Goal: Task Accomplishment & Management: Use online tool/utility

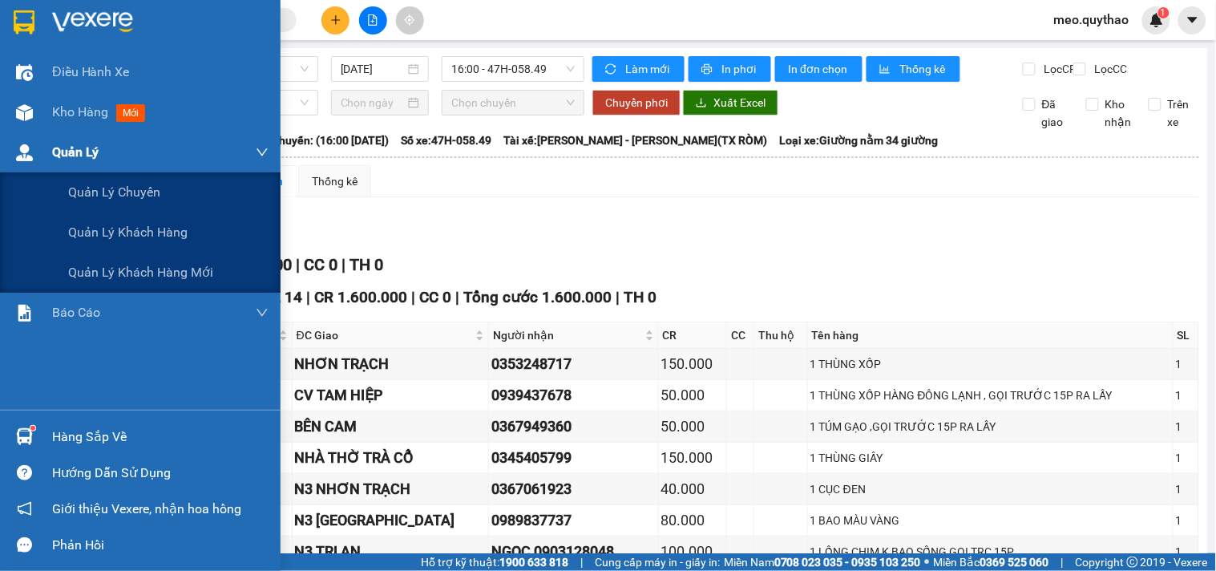
click at [32, 140] on div at bounding box center [24, 153] width 28 height 28
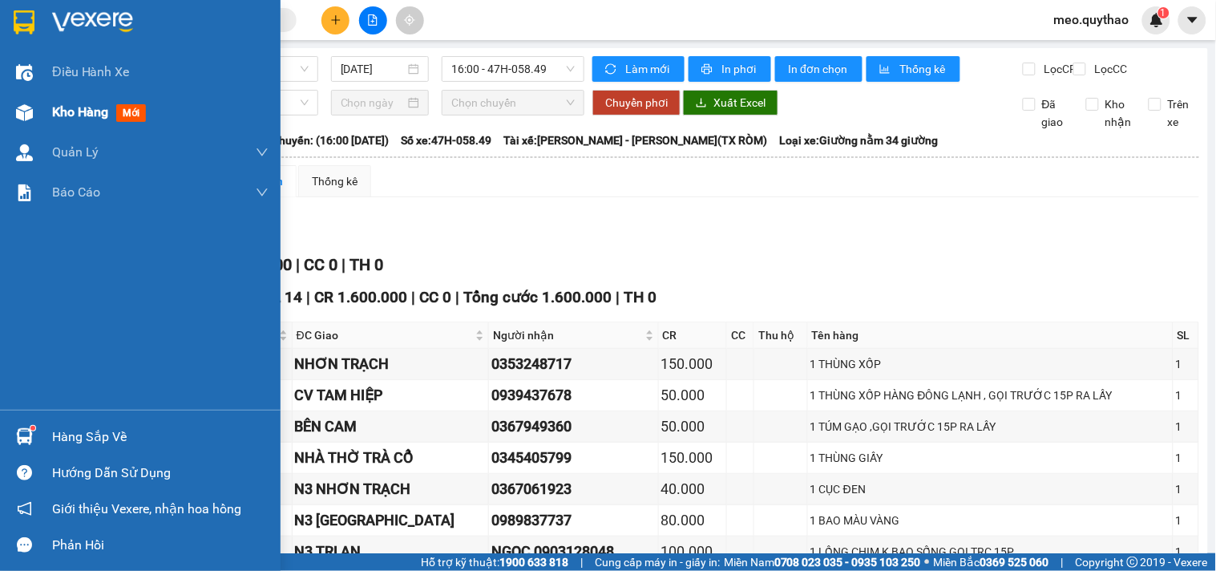
click at [78, 122] on div "Kho hàng mới" at bounding box center [102, 112] width 100 height 20
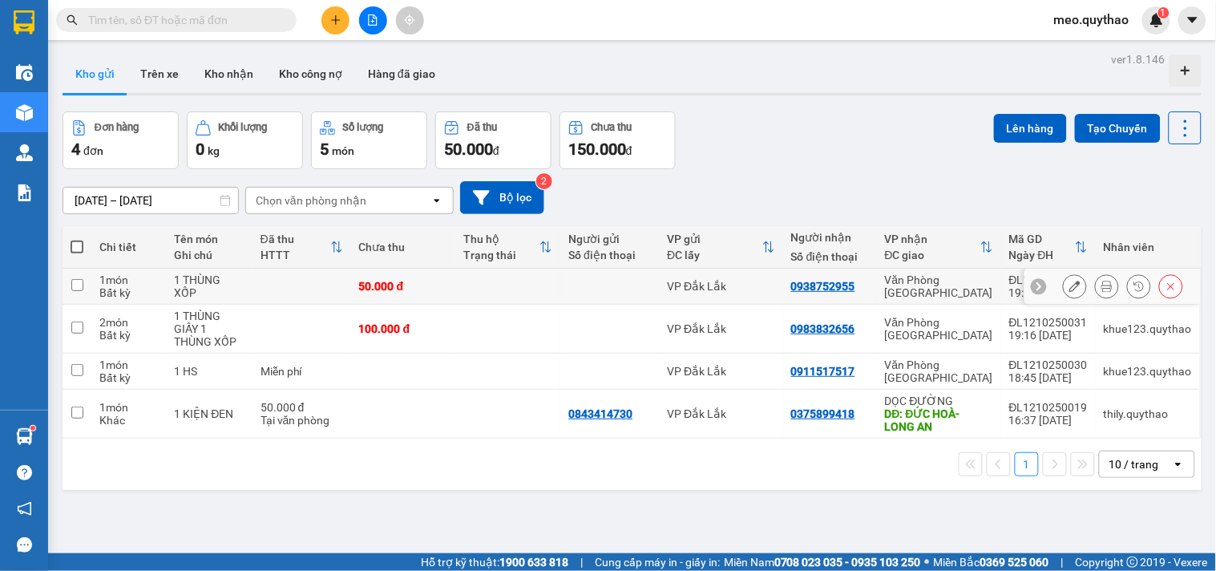
click at [935, 281] on div "Văn Phòng [GEOGRAPHIC_DATA]" at bounding box center [939, 286] width 108 height 26
checkbox input "true"
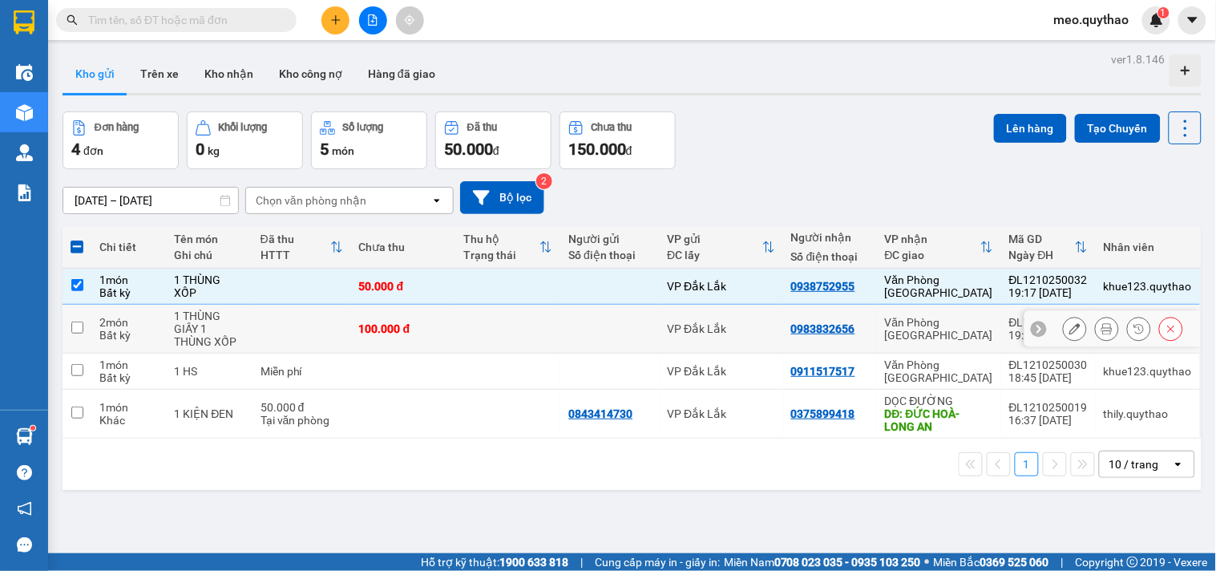
click at [952, 334] on div "Văn Phòng [GEOGRAPHIC_DATA]" at bounding box center [939, 329] width 108 height 26
checkbox input "true"
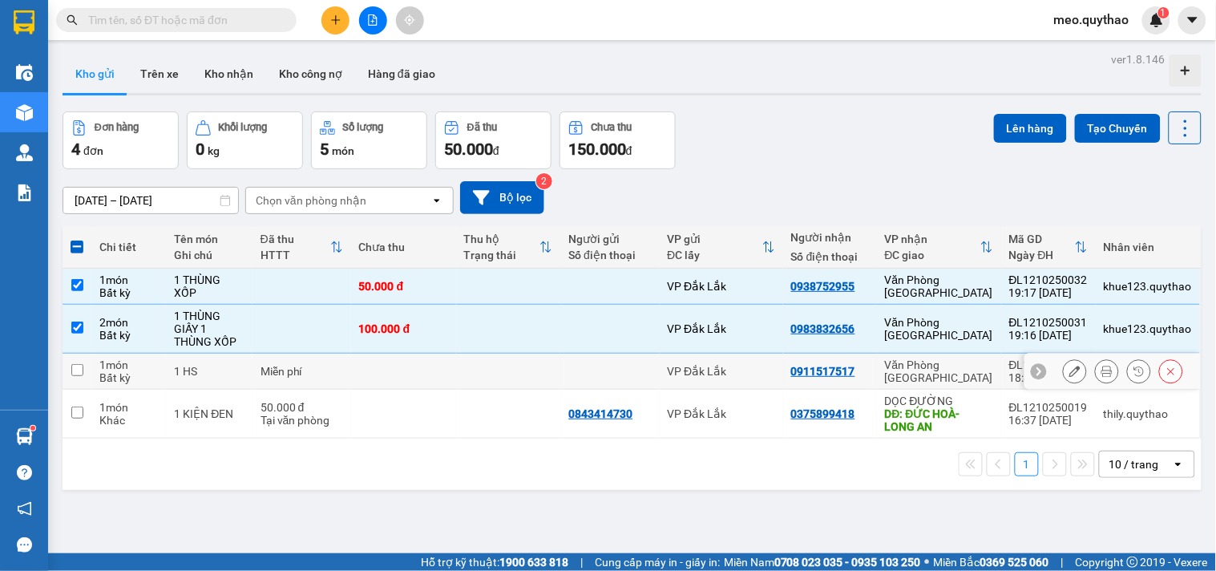
click at [959, 365] on div "Văn Phòng [GEOGRAPHIC_DATA]" at bounding box center [939, 371] width 108 height 26
checkbox input "true"
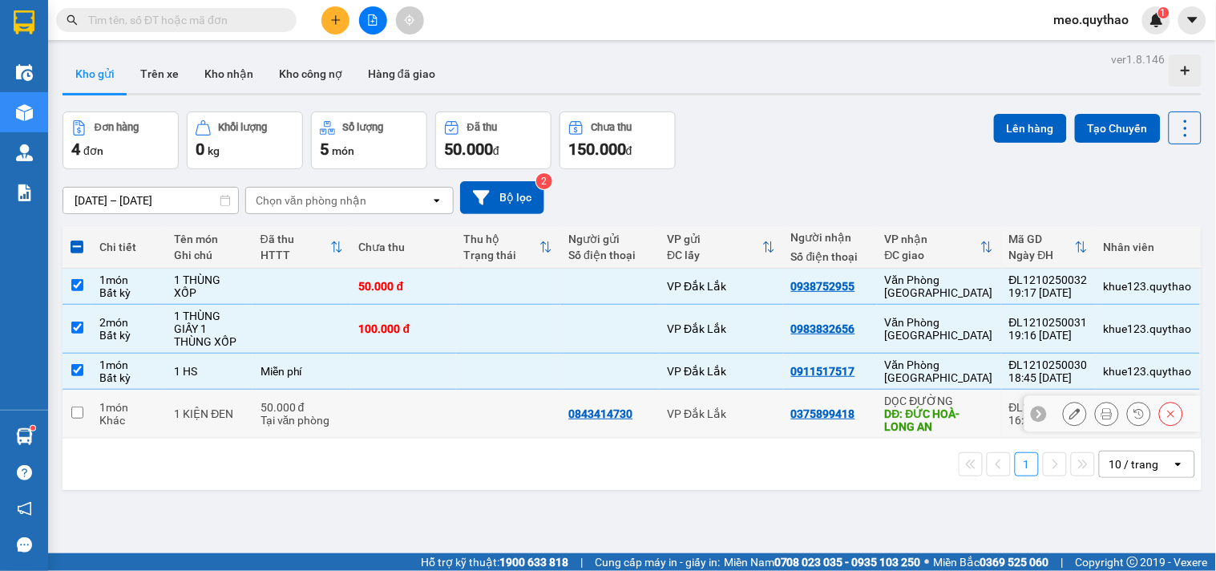
click at [951, 405] on div "DỌC ĐƯỜNG" at bounding box center [939, 400] width 108 height 13
checkbox input "true"
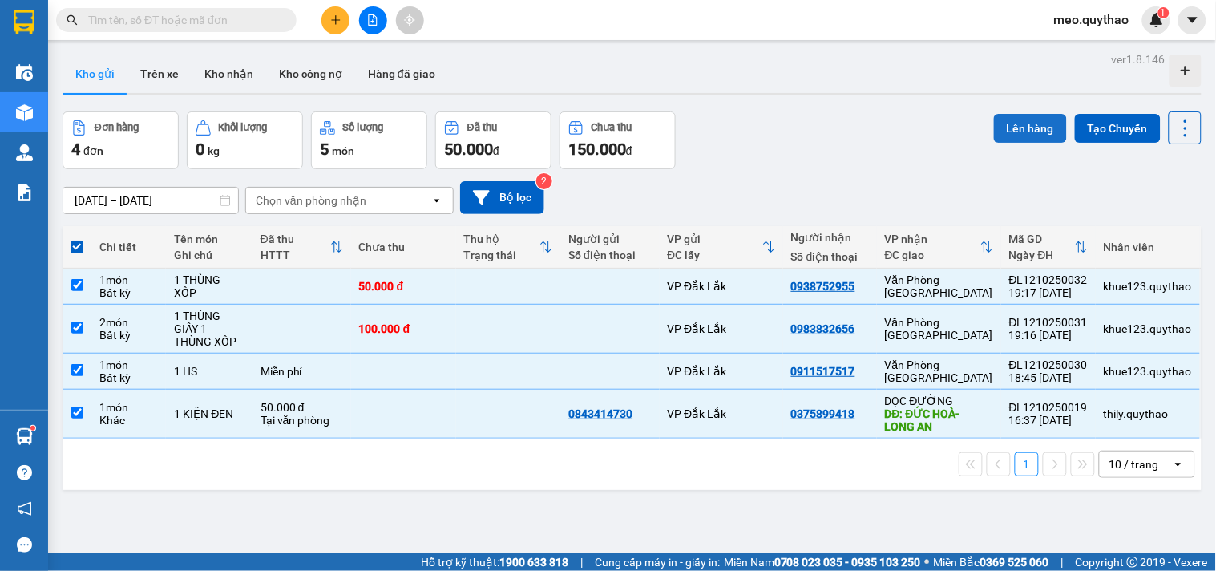
click at [1029, 129] on button "Lên hàng" at bounding box center [1030, 128] width 73 height 29
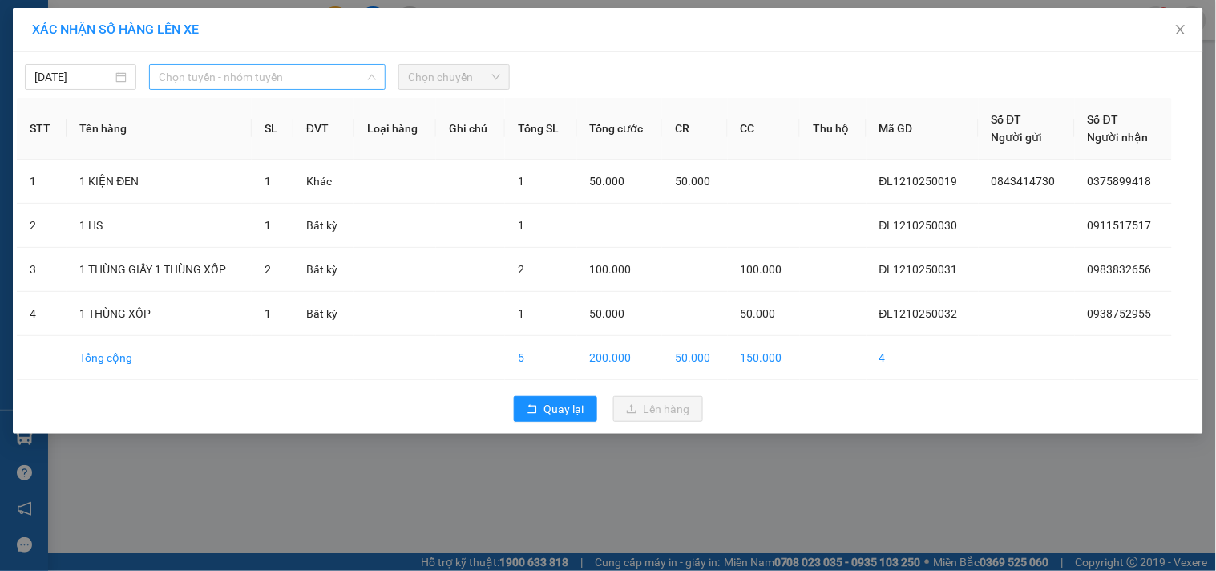
click at [279, 75] on span "Chọn tuyến - nhóm tuyến" at bounding box center [267, 77] width 217 height 24
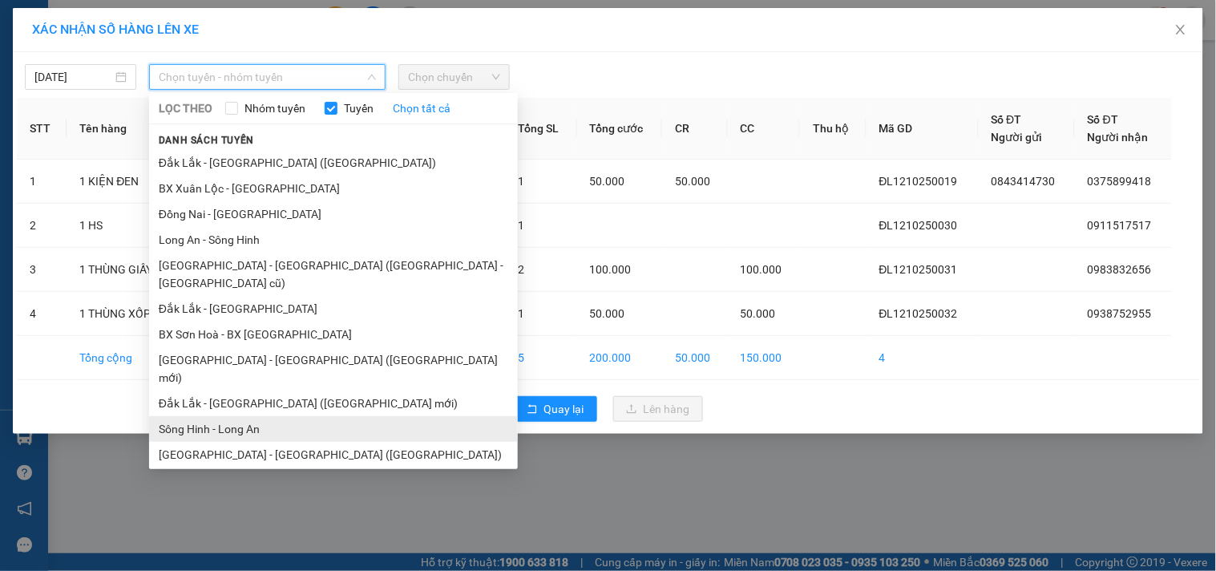
scroll to position [96, 0]
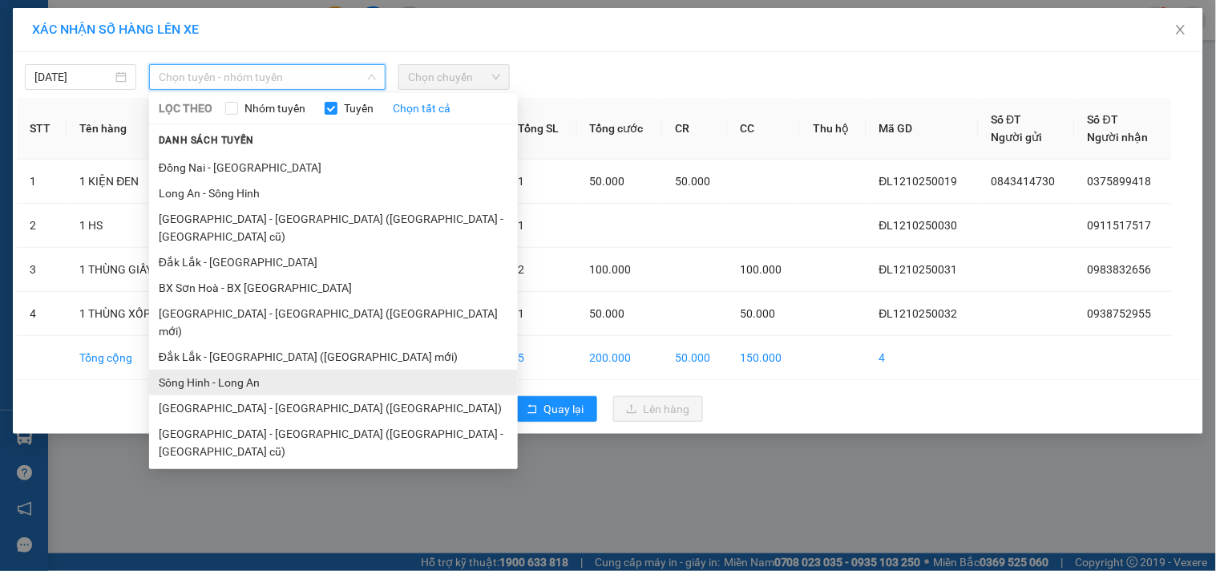
click at [250, 370] on li "Sông Hinh - Long An" at bounding box center [333, 383] width 369 height 26
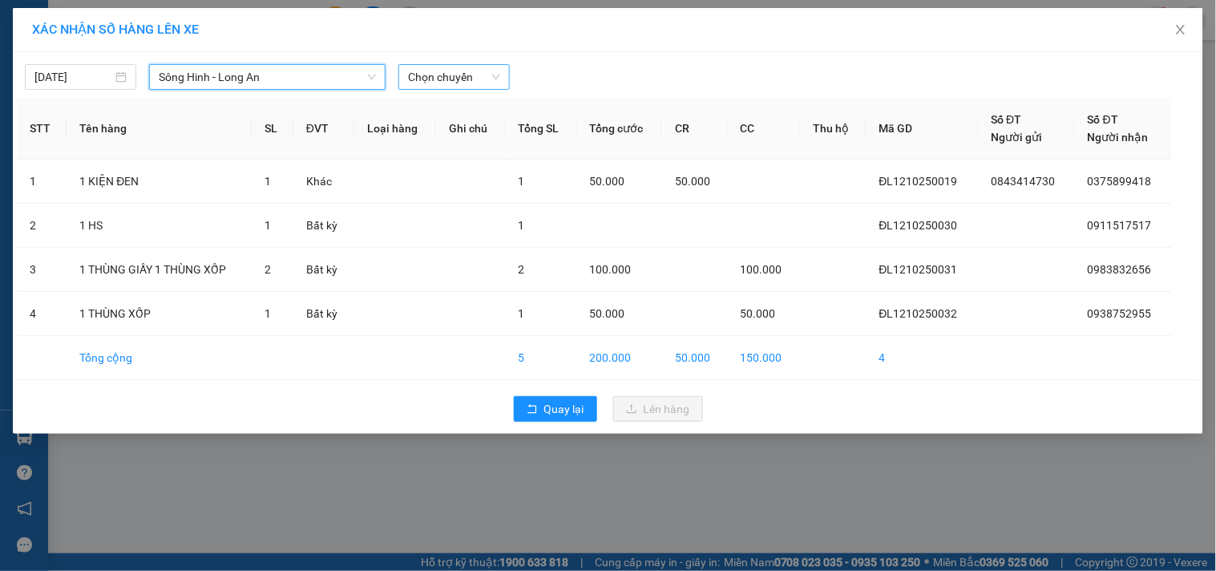
click at [498, 86] on span "Chọn chuyến" at bounding box center [454, 77] width 92 height 24
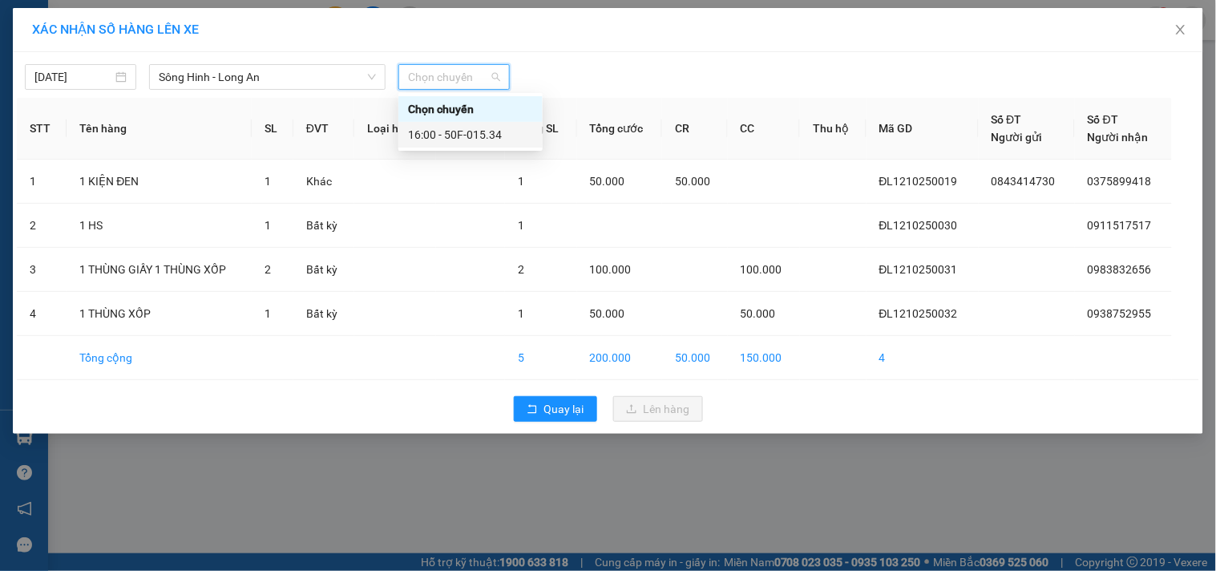
click at [495, 138] on div "16:00 - 50F-015.34" at bounding box center [470, 135] width 125 height 18
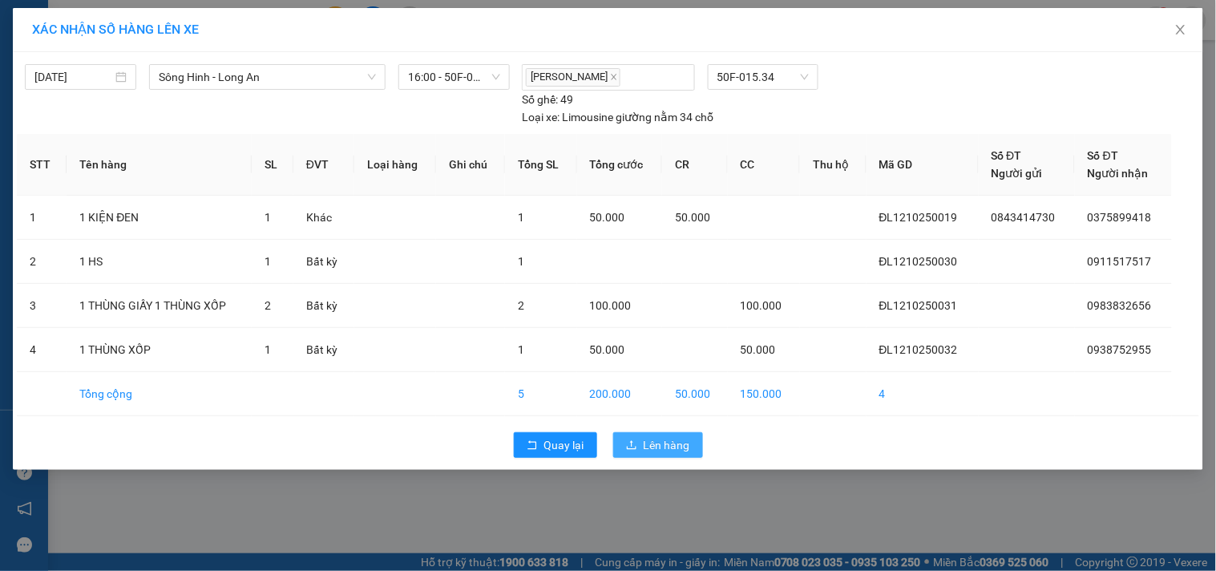
click at [647, 444] on span "Lên hàng" at bounding box center [667, 445] width 46 height 18
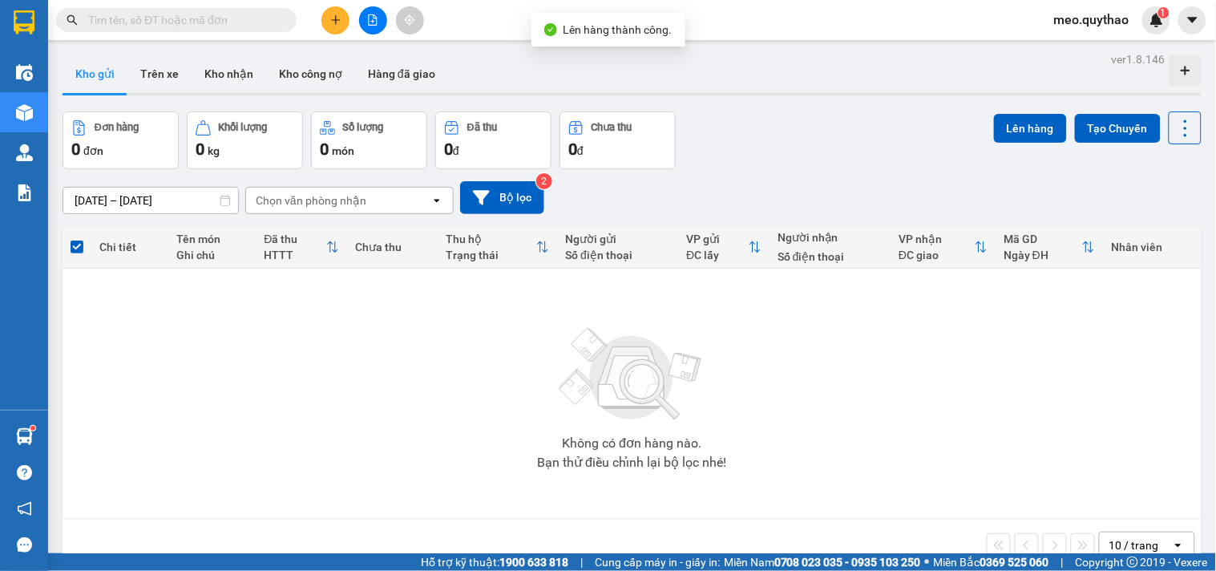
click at [373, 22] on icon "file-add" at bounding box center [372, 19] width 11 height 11
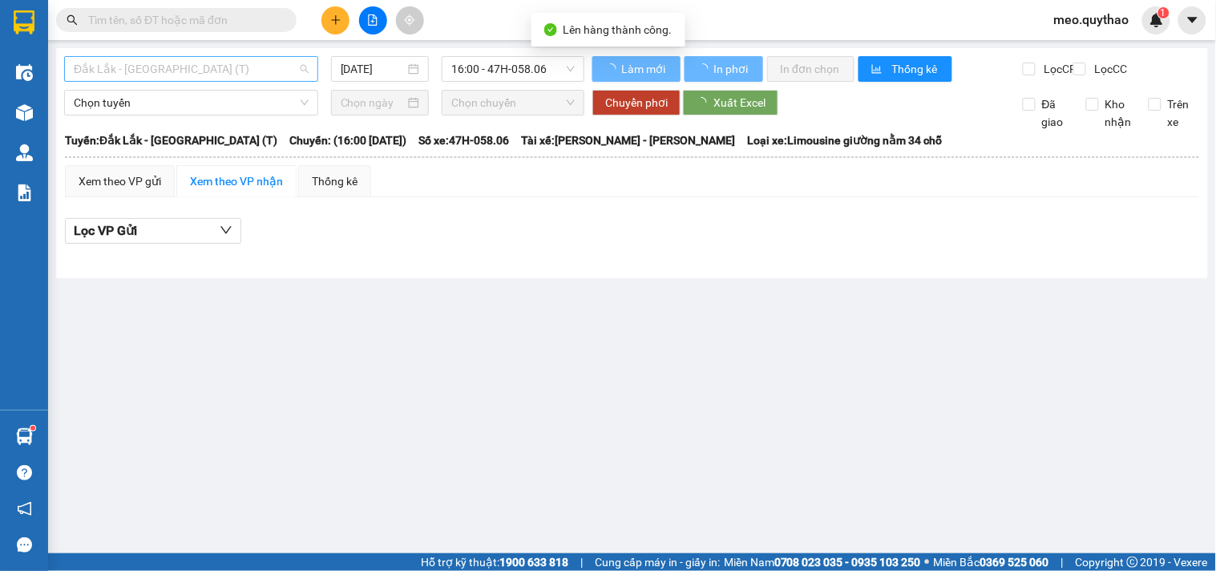
click at [200, 71] on span "Đắk Lắk - [GEOGRAPHIC_DATA] (T)" at bounding box center [191, 69] width 235 height 24
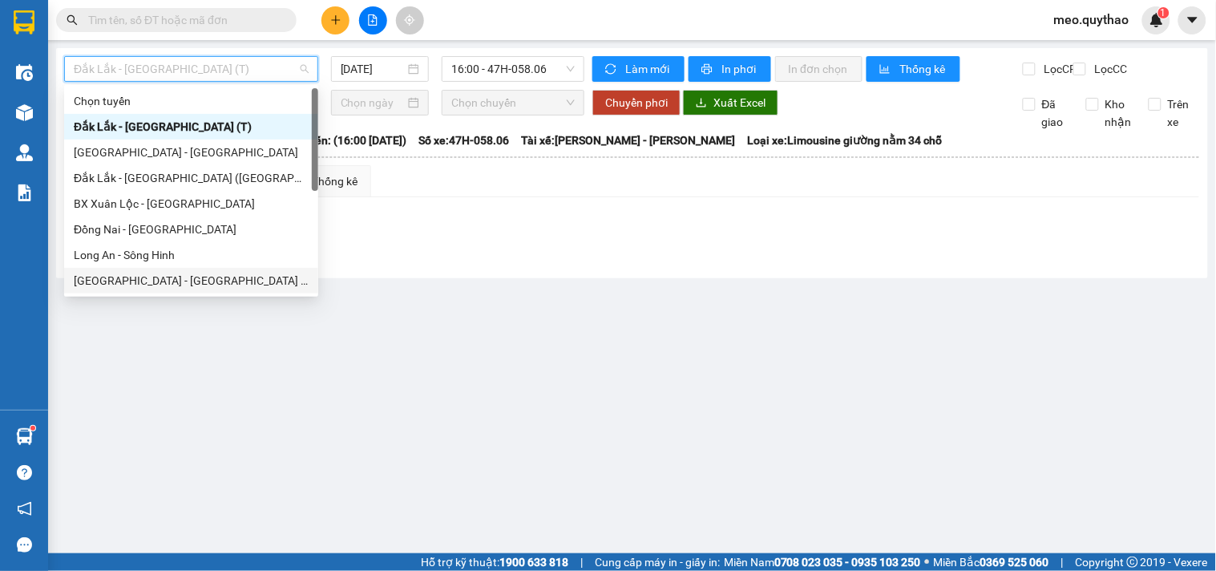
scroll to position [230, 0]
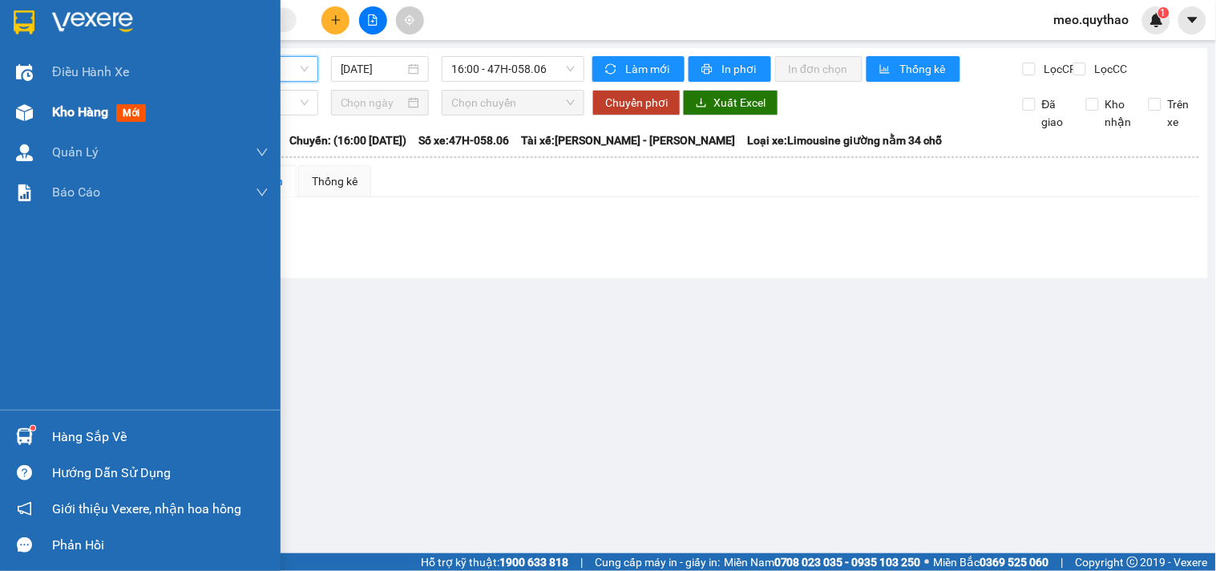
click at [59, 111] on span "Kho hàng" at bounding box center [80, 111] width 56 height 15
